Goal: Navigation & Orientation: Find specific page/section

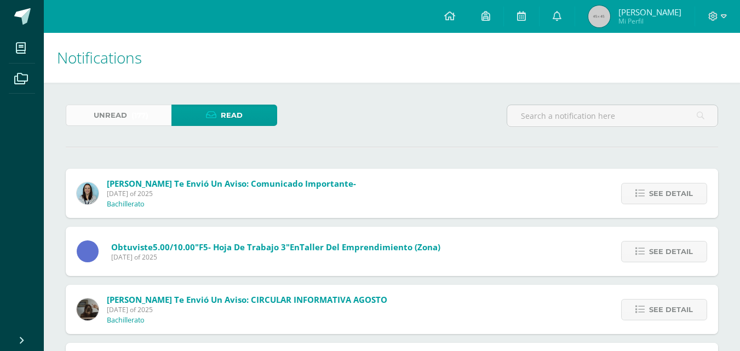
click at [126, 118] on span "Unread" at bounding box center [110, 115] width 33 height 20
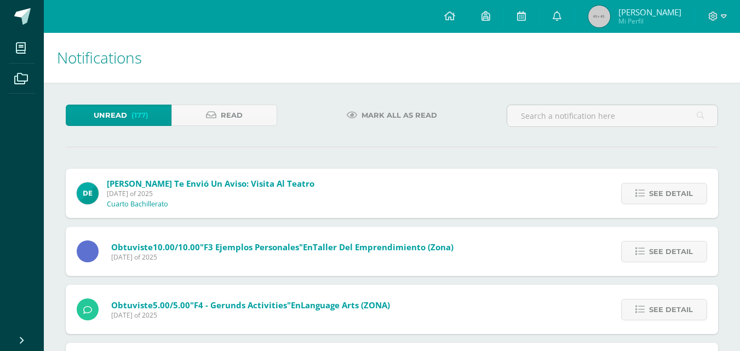
click at [610, 13] on img at bounding box center [599, 16] width 22 height 22
